Goal: Information Seeking & Learning: Find specific page/section

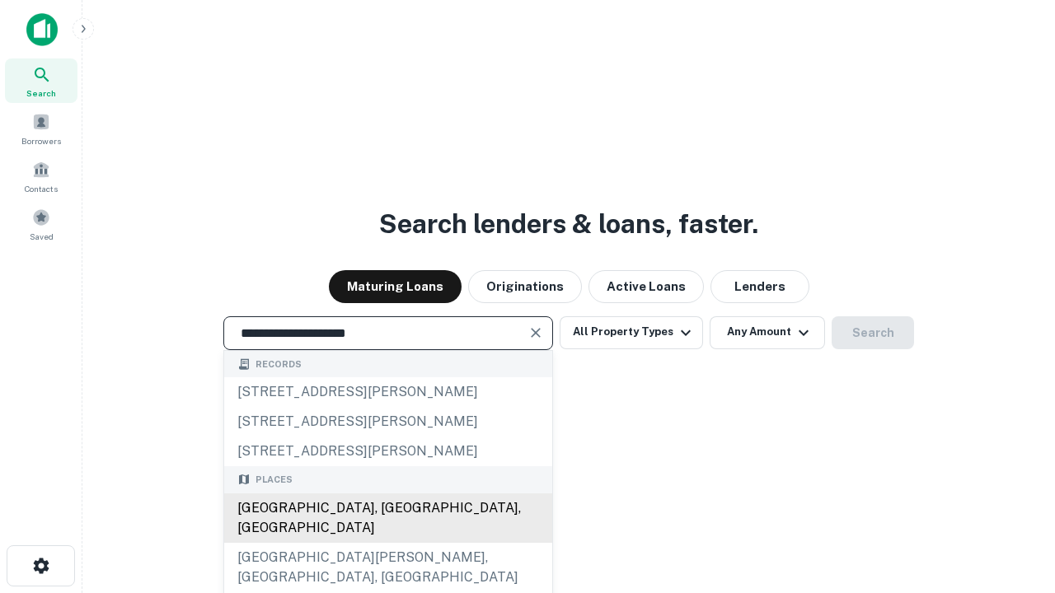
click at [387, 543] on div "[GEOGRAPHIC_DATA], [GEOGRAPHIC_DATA], [GEOGRAPHIC_DATA]" at bounding box center [388, 518] width 328 height 49
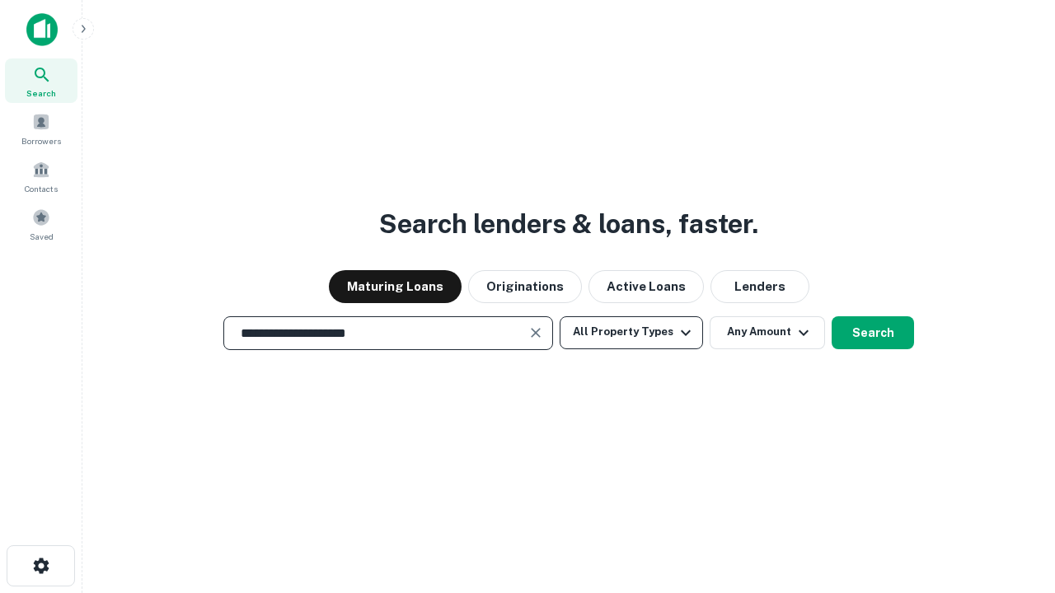
type input "**********"
click at [631, 332] on button "All Property Types" at bounding box center [630, 332] width 143 height 33
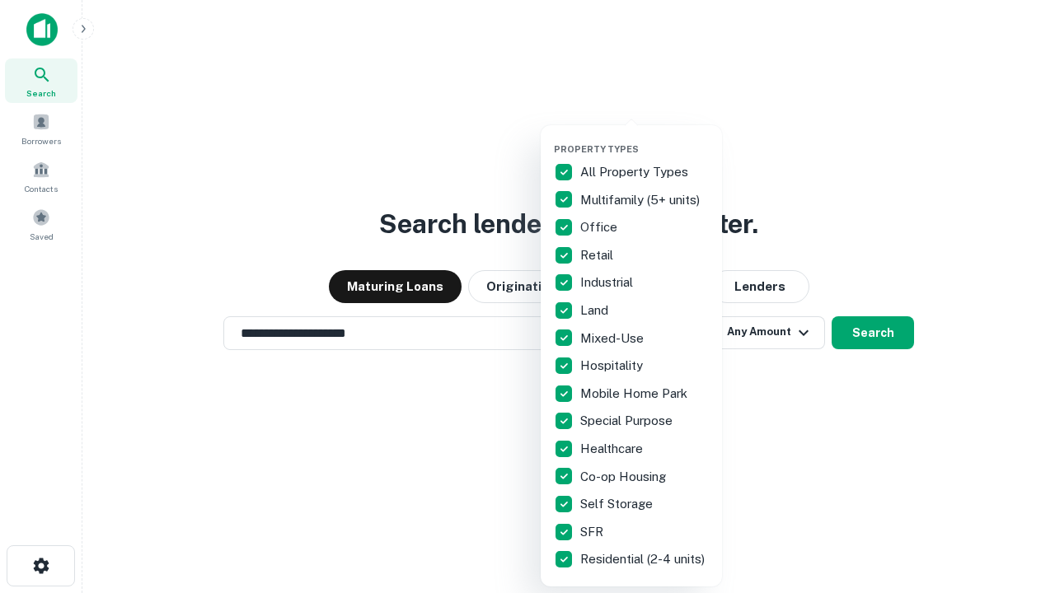
click at [644, 138] on button "button" at bounding box center [644, 138] width 181 height 1
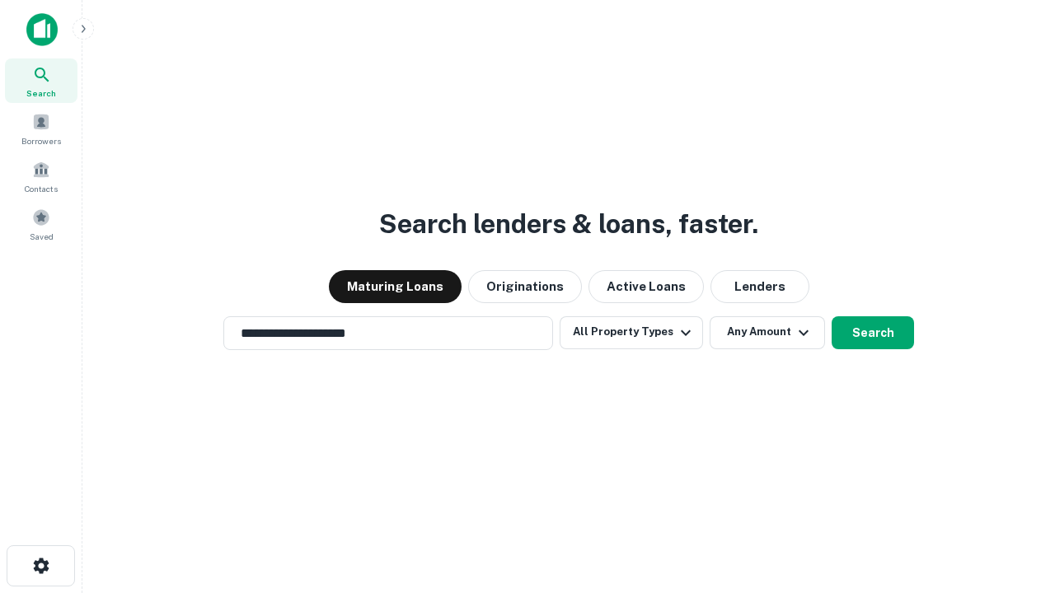
scroll to position [26, 0]
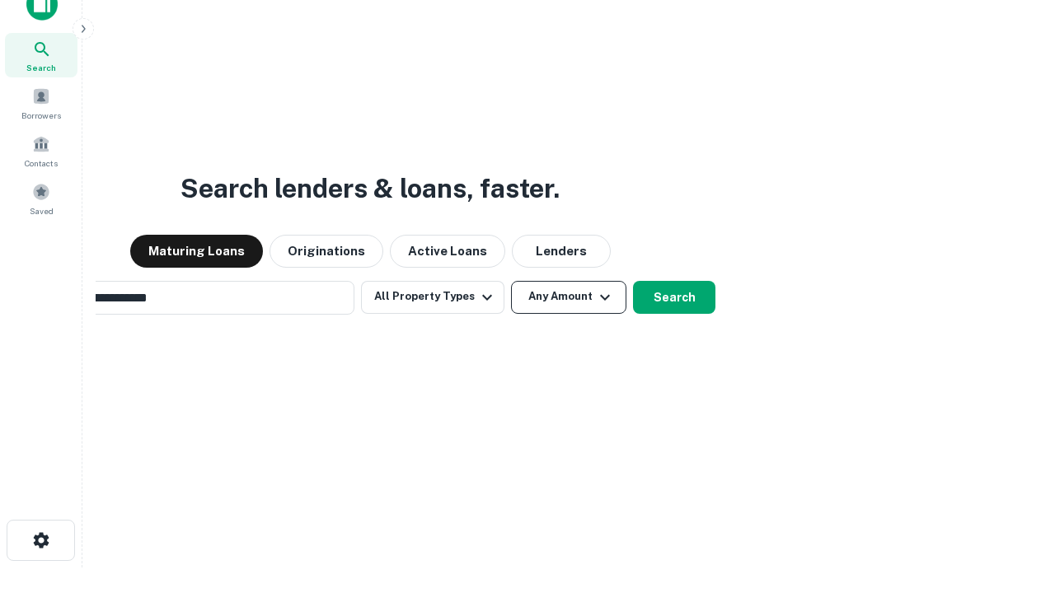
click at [511, 281] on button "Any Amount" at bounding box center [568, 297] width 115 height 33
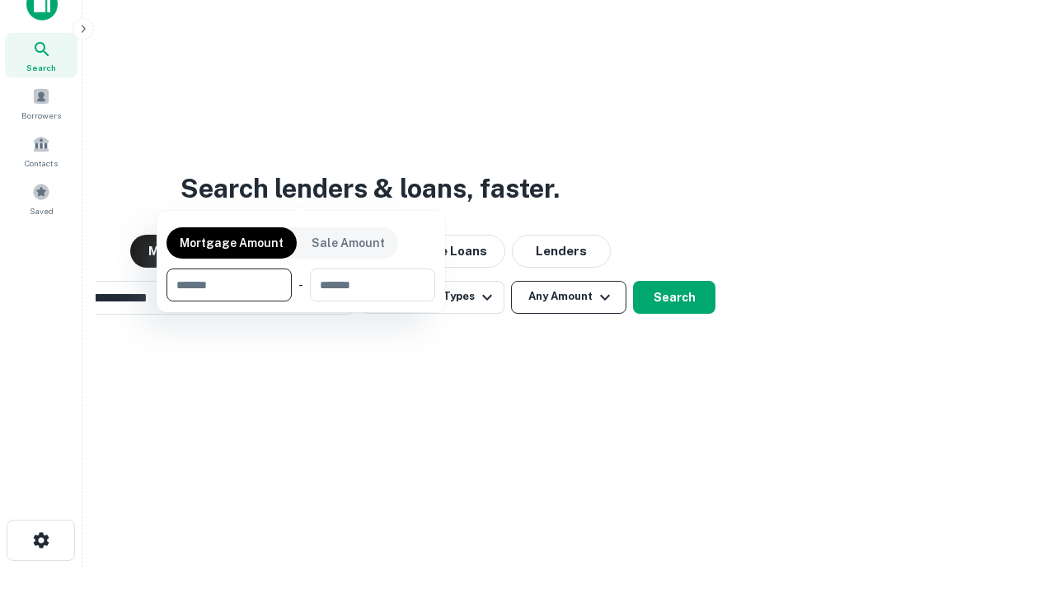
scroll to position [26, 0]
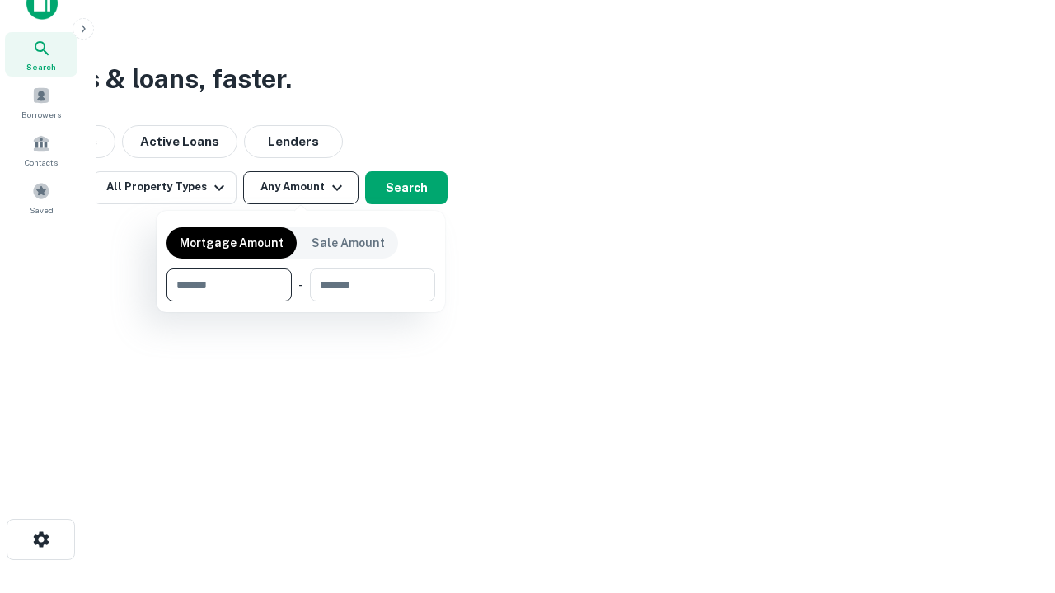
type input "*******"
click at [301, 302] on button "button" at bounding box center [300, 302] width 269 height 1
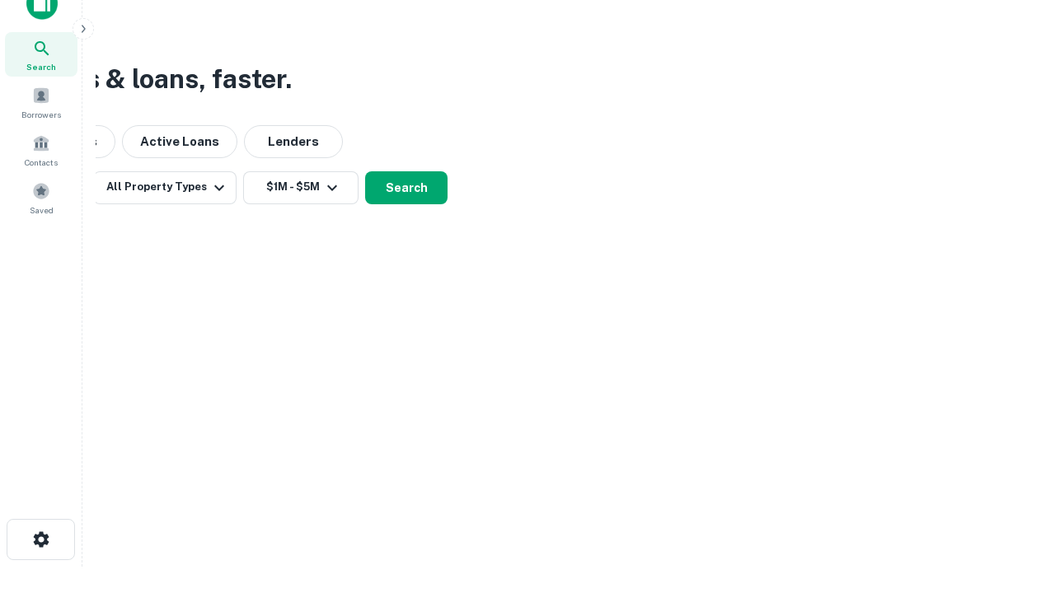
scroll to position [26, 0]
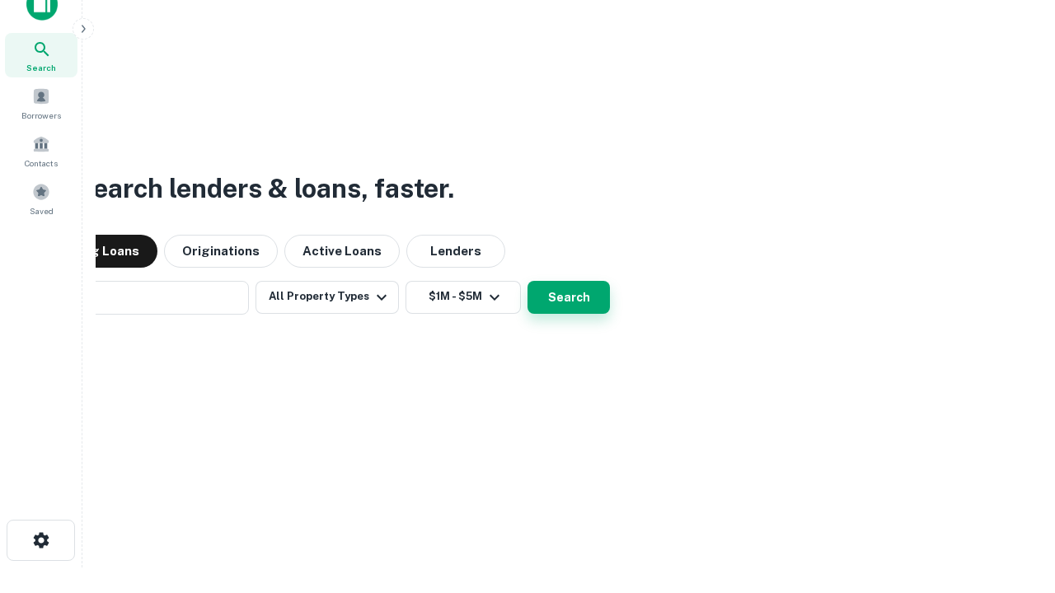
click at [527, 281] on button "Search" at bounding box center [568, 297] width 82 height 33
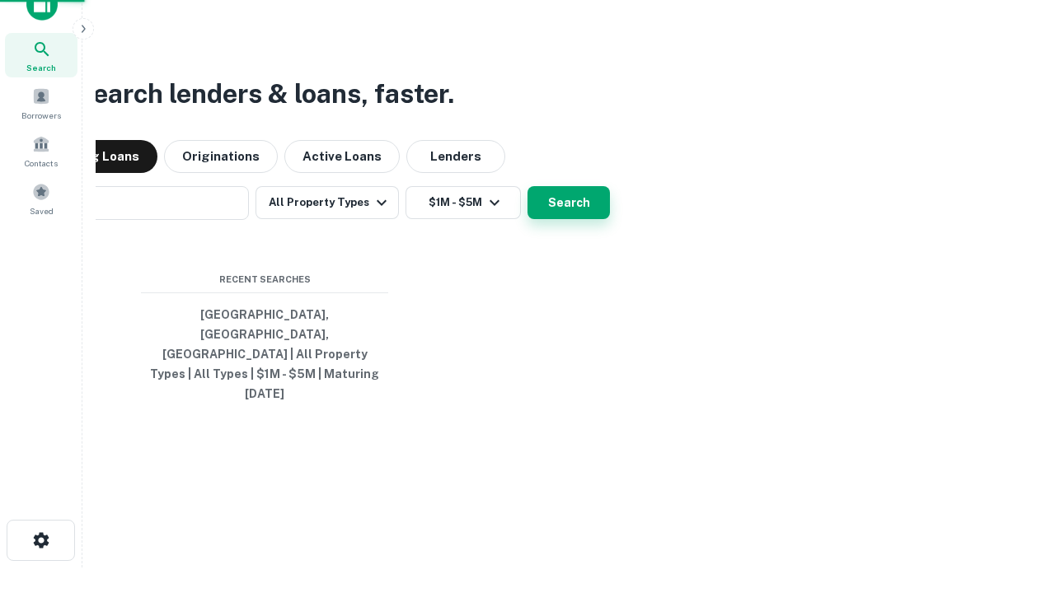
scroll to position [26, 0]
